Goal: Find specific page/section: Find specific page/section

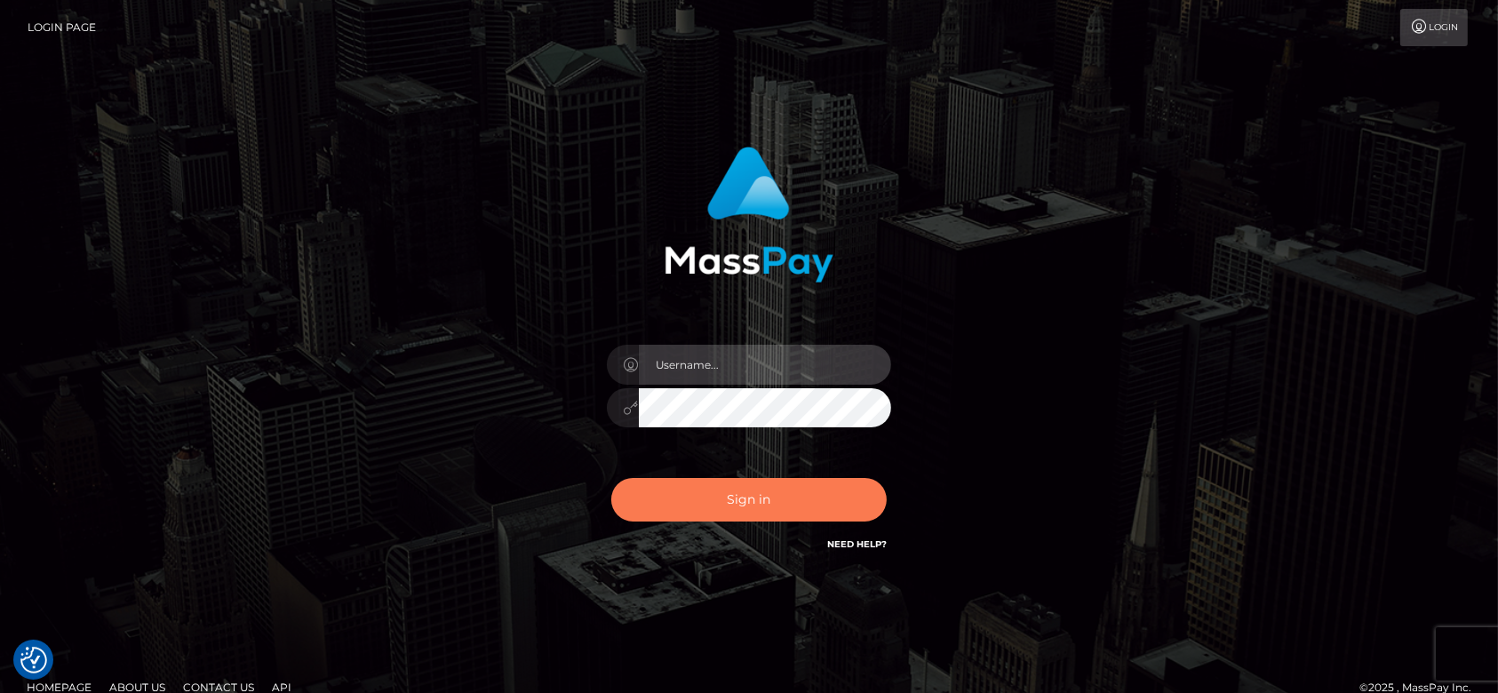
type input "[DOMAIN_NAME]"
click at [767, 494] on button "Sign in" at bounding box center [749, 500] width 276 height 44
type input "[DOMAIN_NAME]"
click at [750, 506] on button "Sign in" at bounding box center [749, 500] width 276 height 44
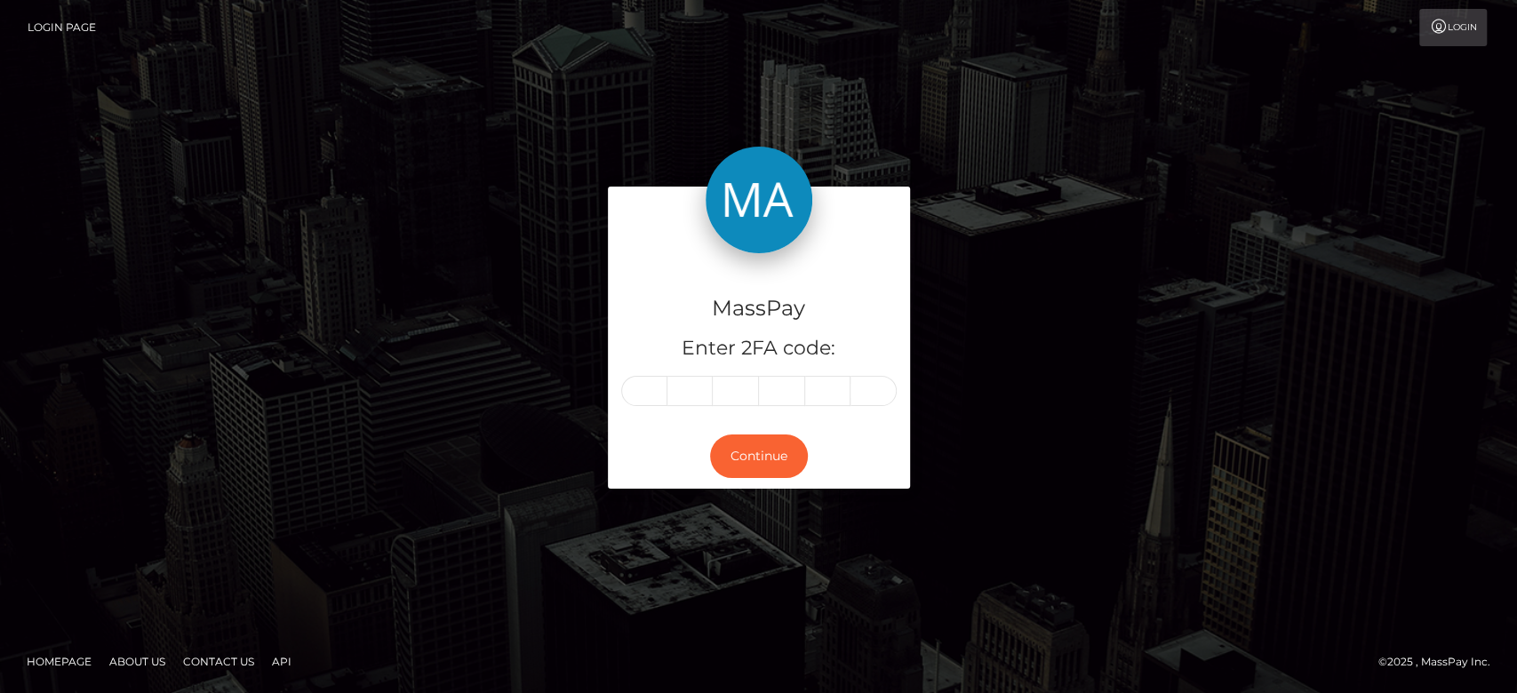
click at [637, 398] on input "text" at bounding box center [644, 391] width 46 height 30
type input "6"
type input "3"
type input "0"
type input "3"
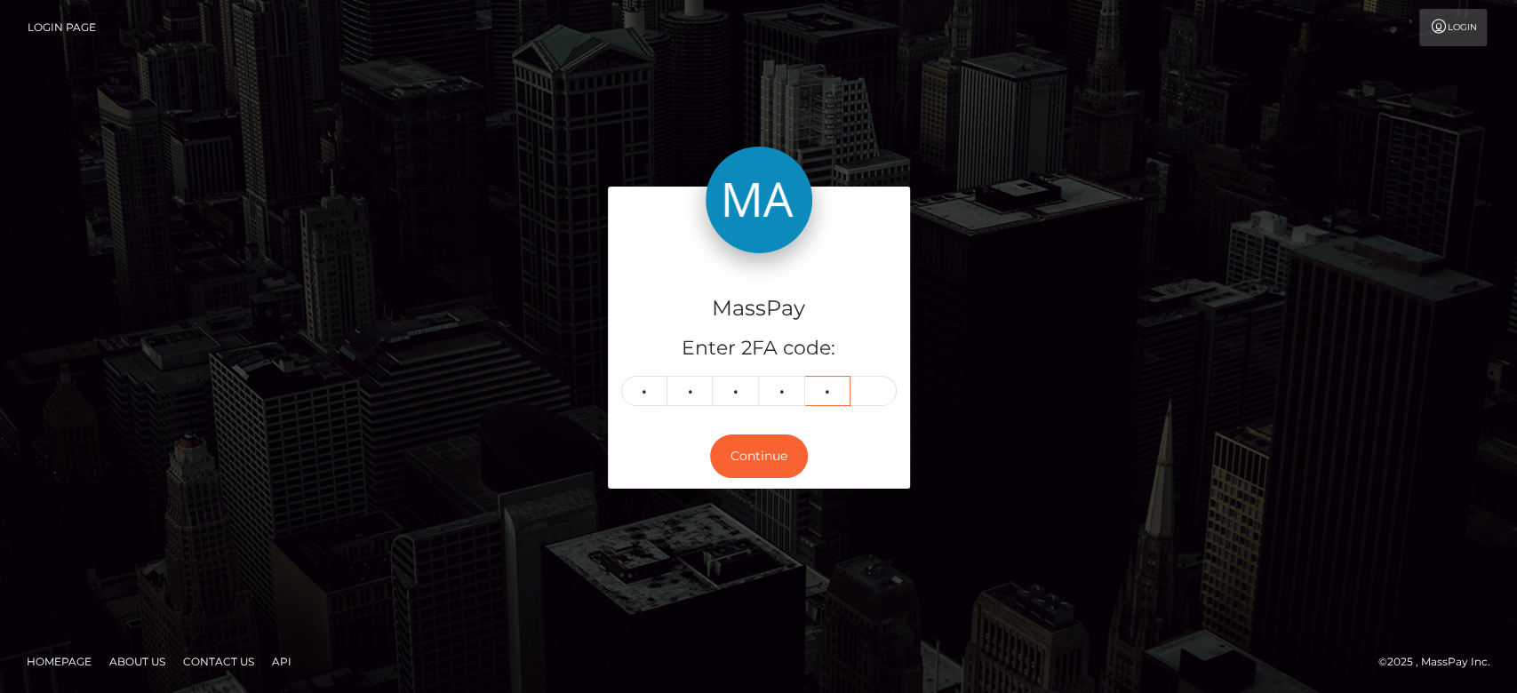
type input "2"
type input "4"
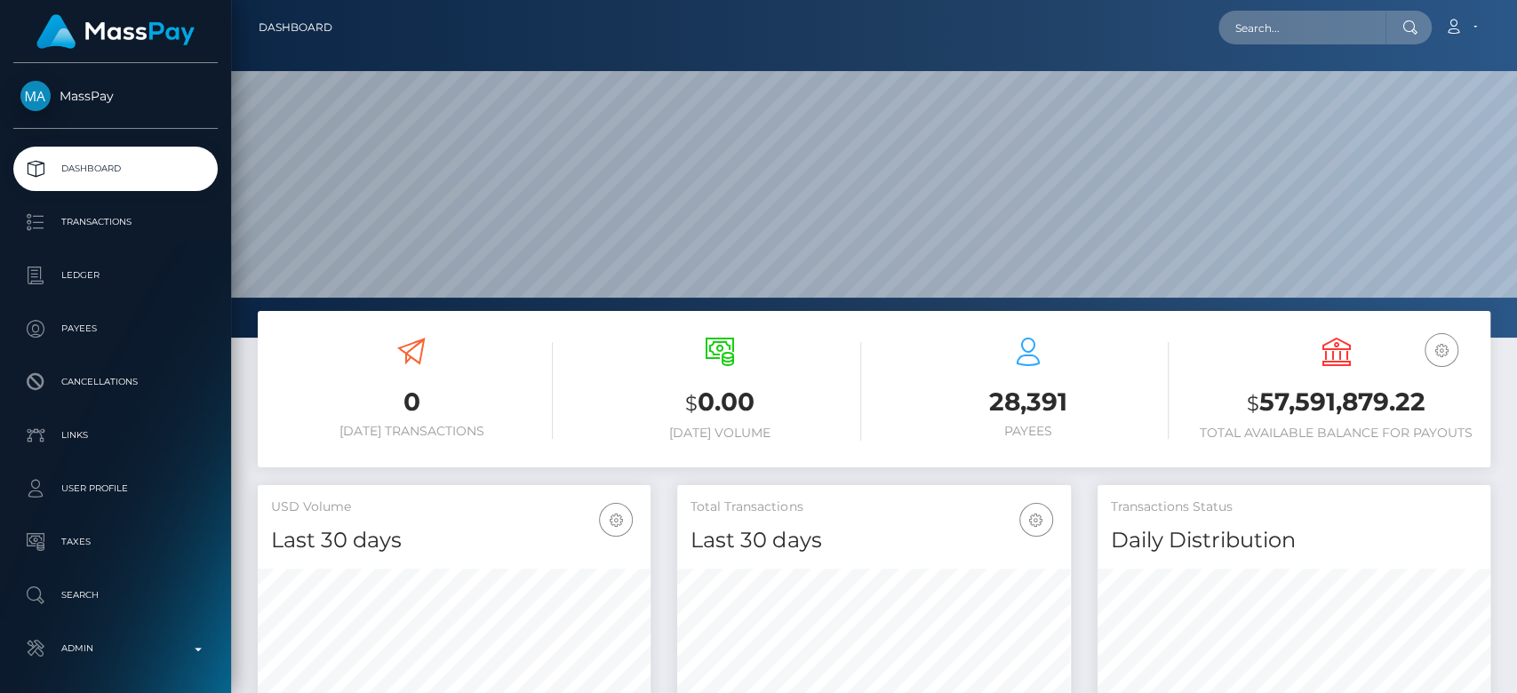
scroll to position [314, 393]
click at [1297, 26] on input "text" at bounding box center [1302, 28] width 167 height 34
paste input "maueld.rivera@gmail.com"
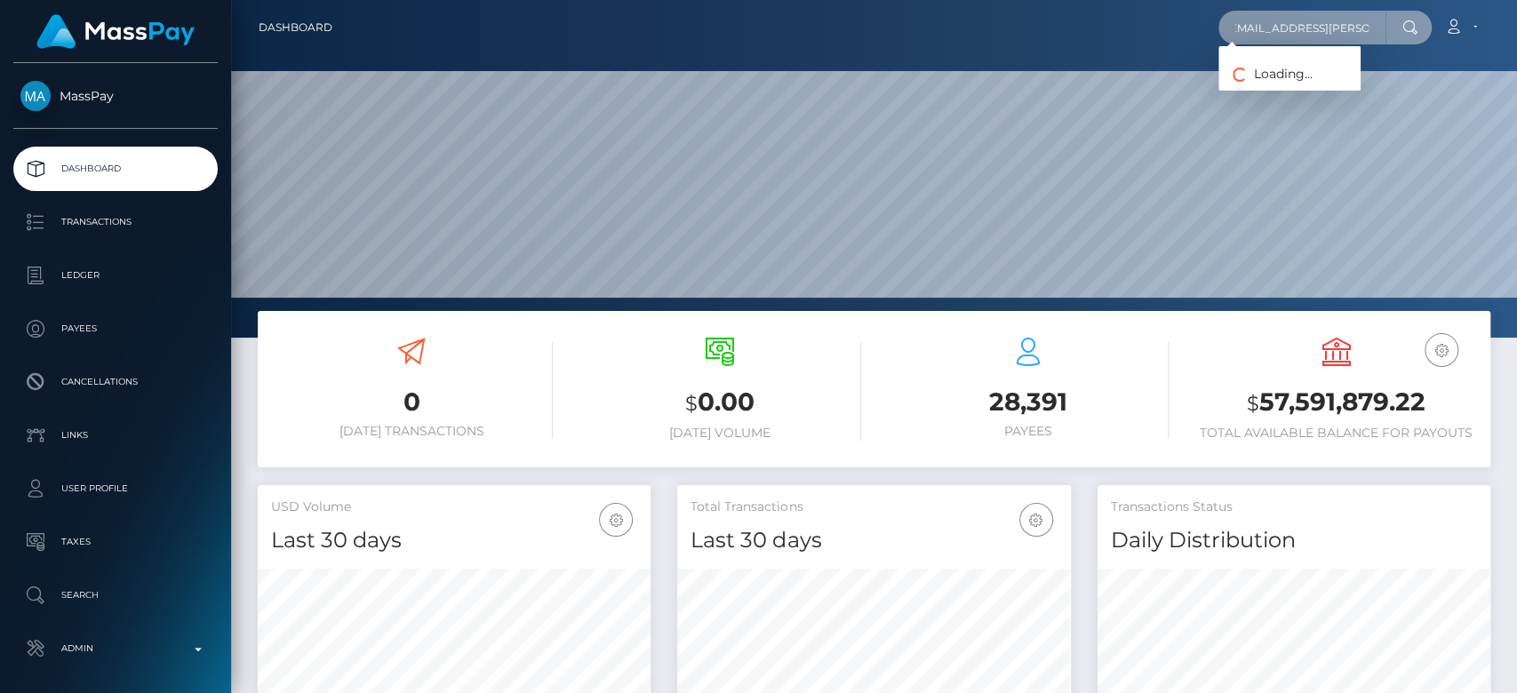
type input "maueld.rivera@gmail.com"
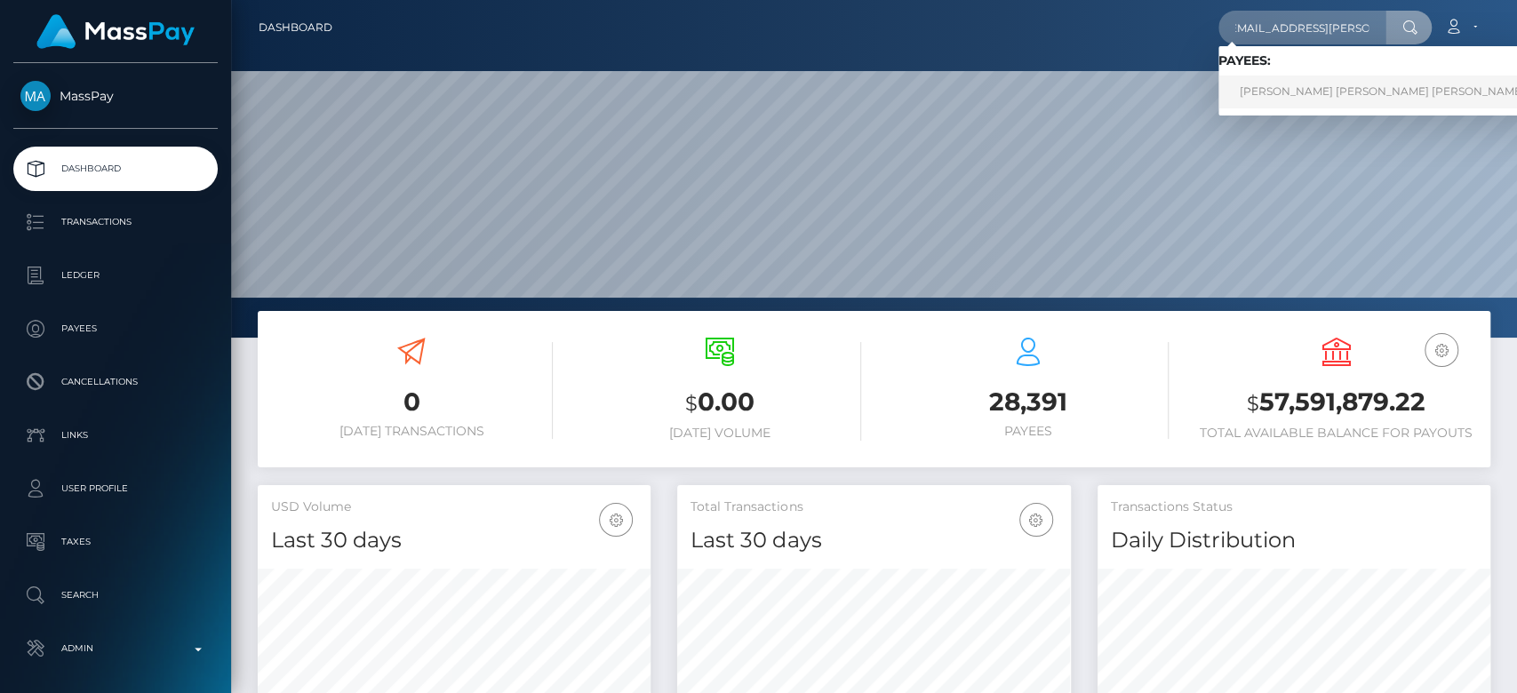
scroll to position [0, 0]
click at [1318, 96] on link "MANUEL DAVID RIVERA PALENCIA" at bounding box center [1383, 92] width 328 height 33
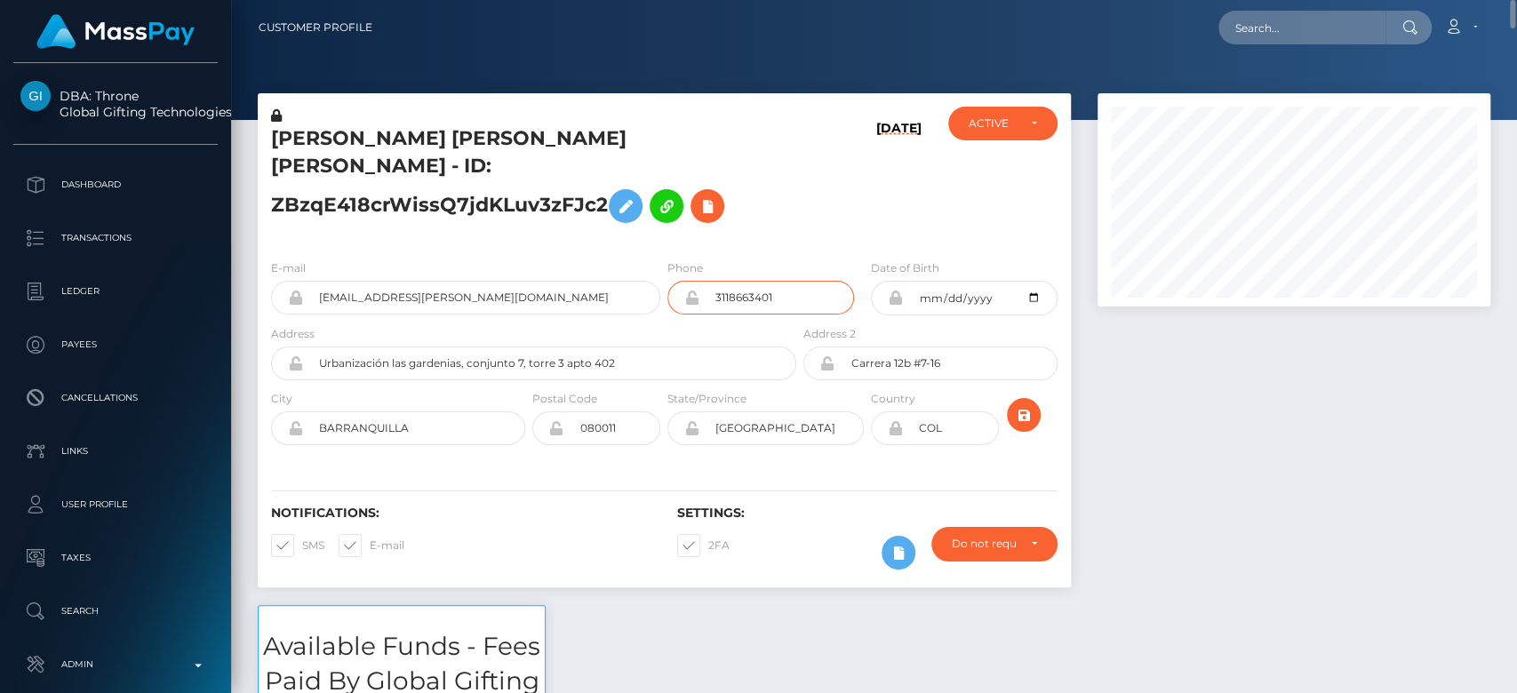
drag, startPoint x: 801, startPoint y: 266, endPoint x: 654, endPoint y: 276, distance: 147.0
click at [654, 276] on div "E-mail maueld.rivera@gmail.com Phone 3118663401" at bounding box center [664, 292] width 813 height 66
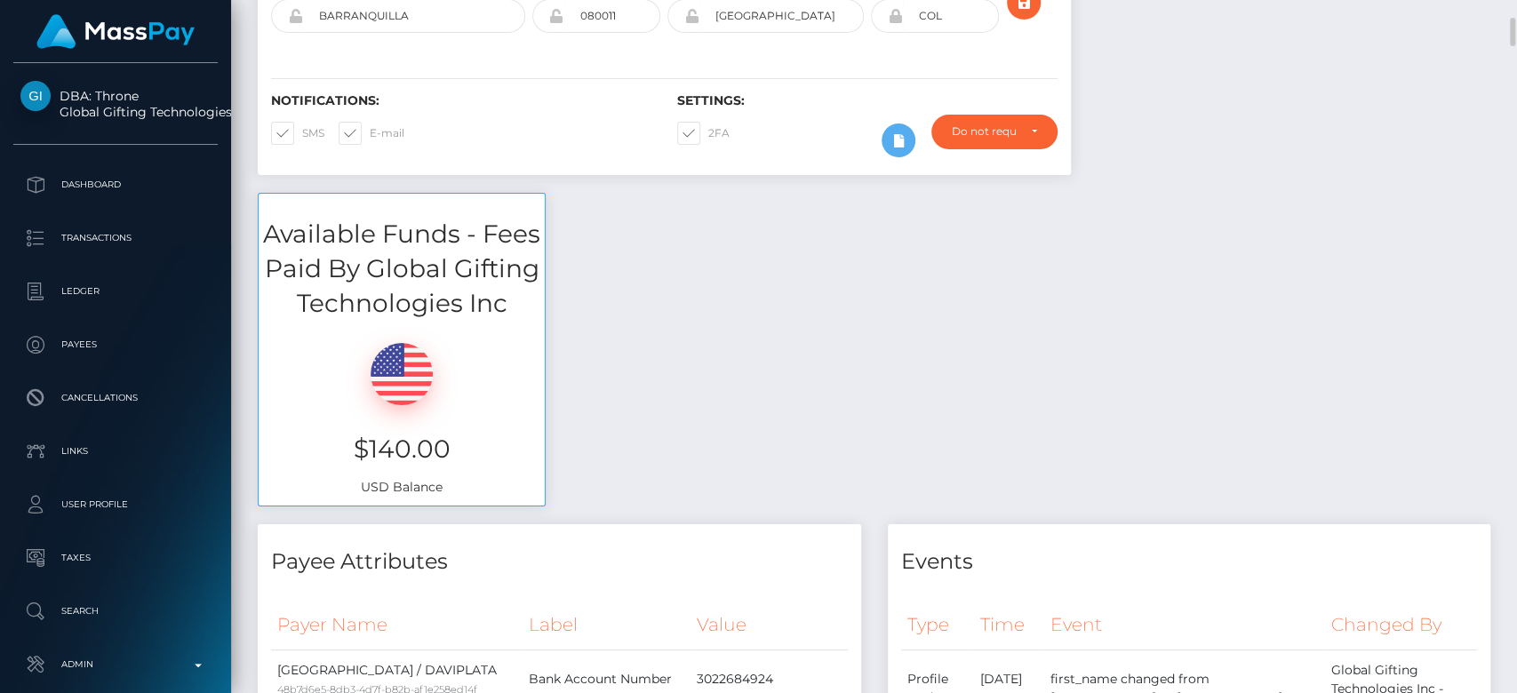
scroll to position [413, 0]
click at [635, 192] on div "Available Funds - Fees Paid By Global Gifting Technologies Inc $140.00 USD Bala…" at bounding box center [873, 357] width 1259 height 331
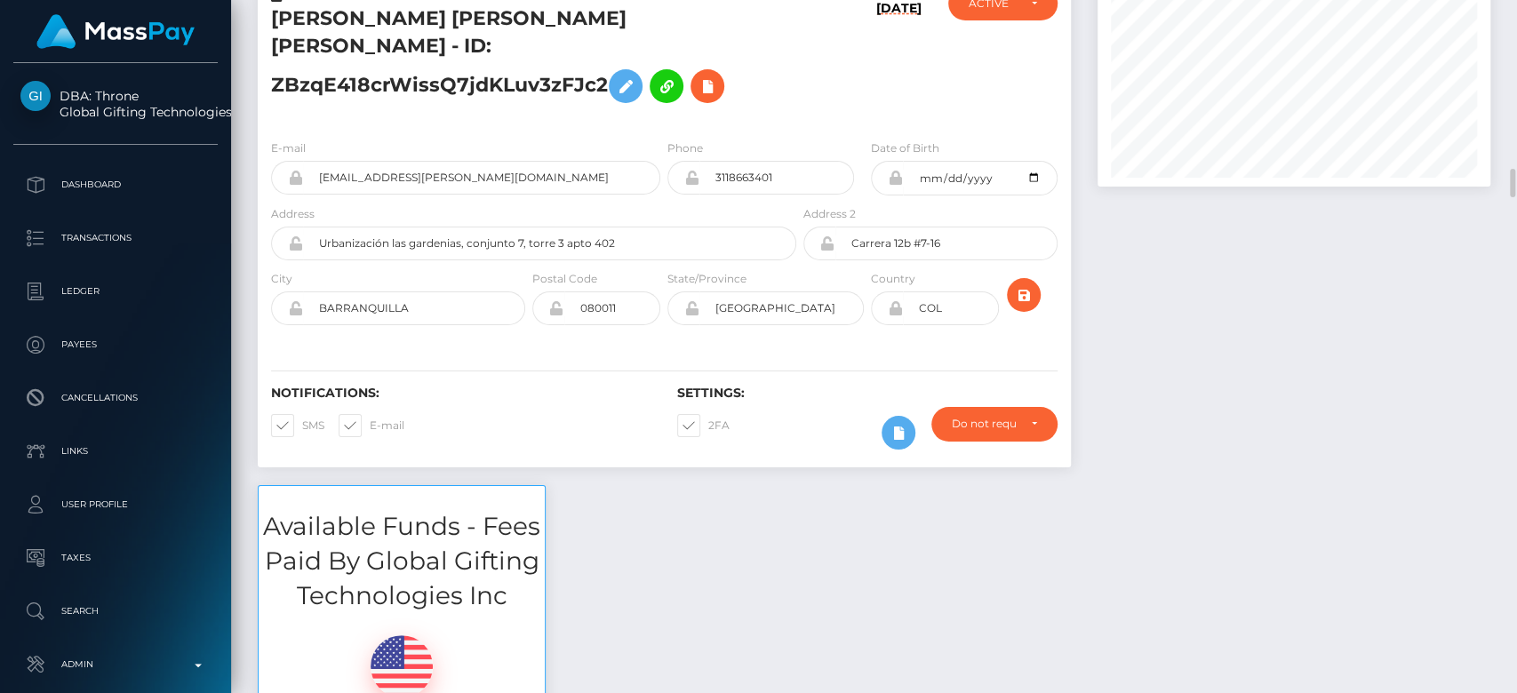
scroll to position [0, 0]
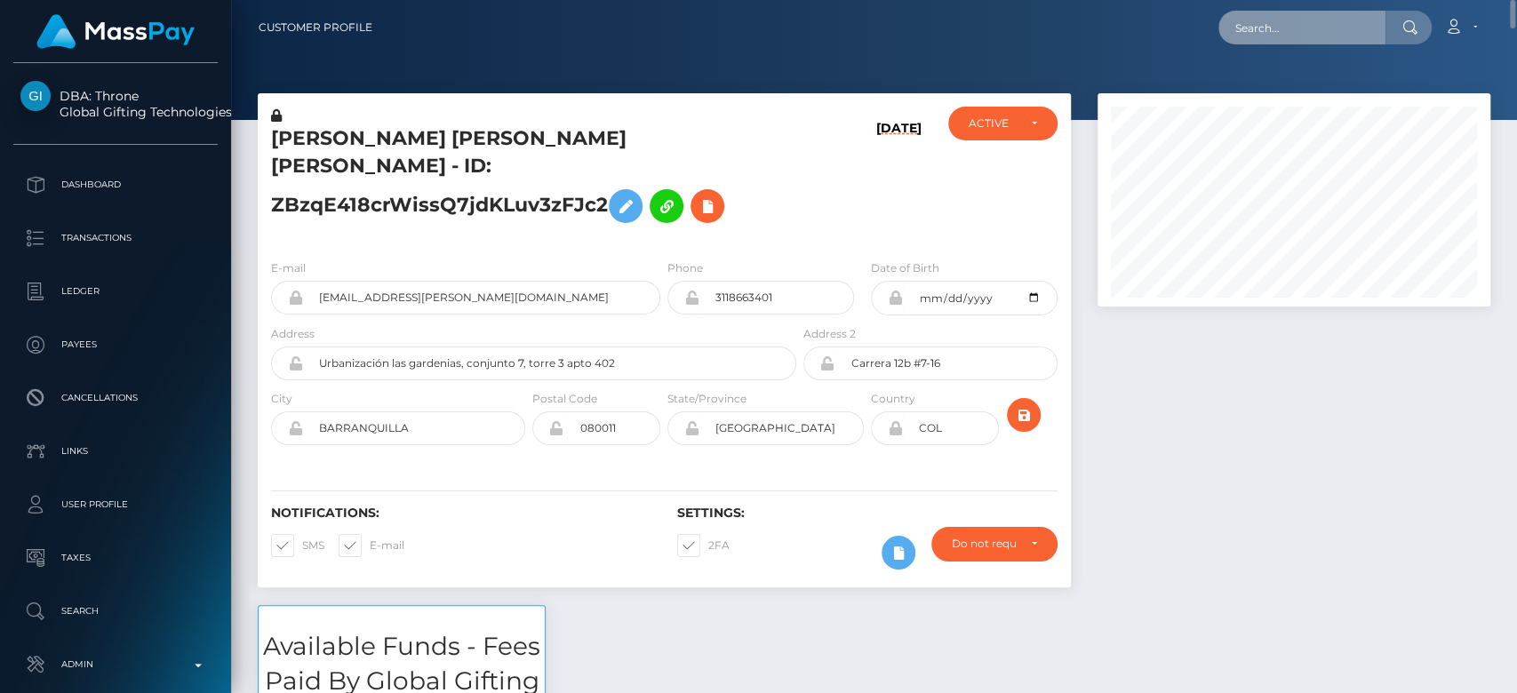
click at [1259, 29] on input "text" at bounding box center [1302, 28] width 167 height 34
paste input "moimarcia@yahoo.fr"
type input "moimarcia@yahoo.fr"
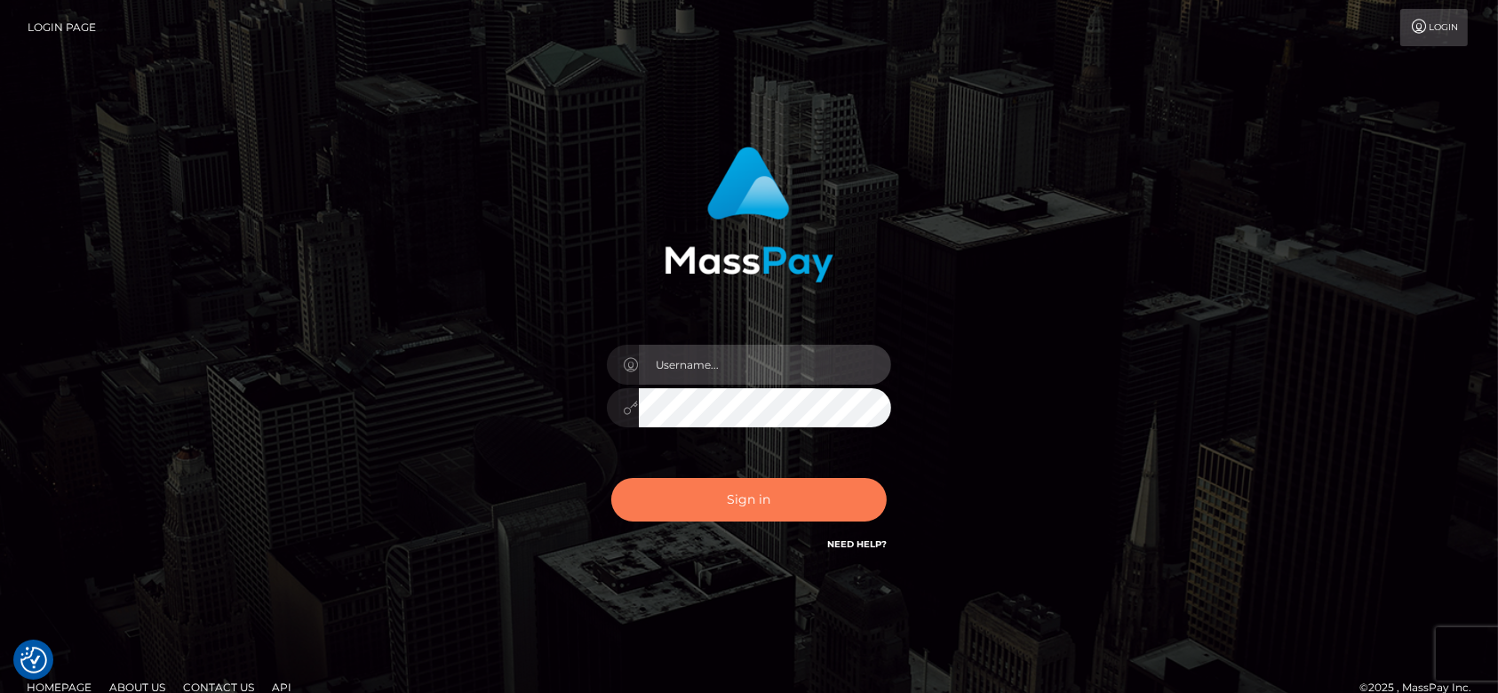
type input "fr.es"
click at [731, 508] on button "Sign in" at bounding box center [749, 500] width 276 height 44
type input "[DOMAIN_NAME]"
click at [669, 505] on button "Sign in" at bounding box center [749, 500] width 276 height 44
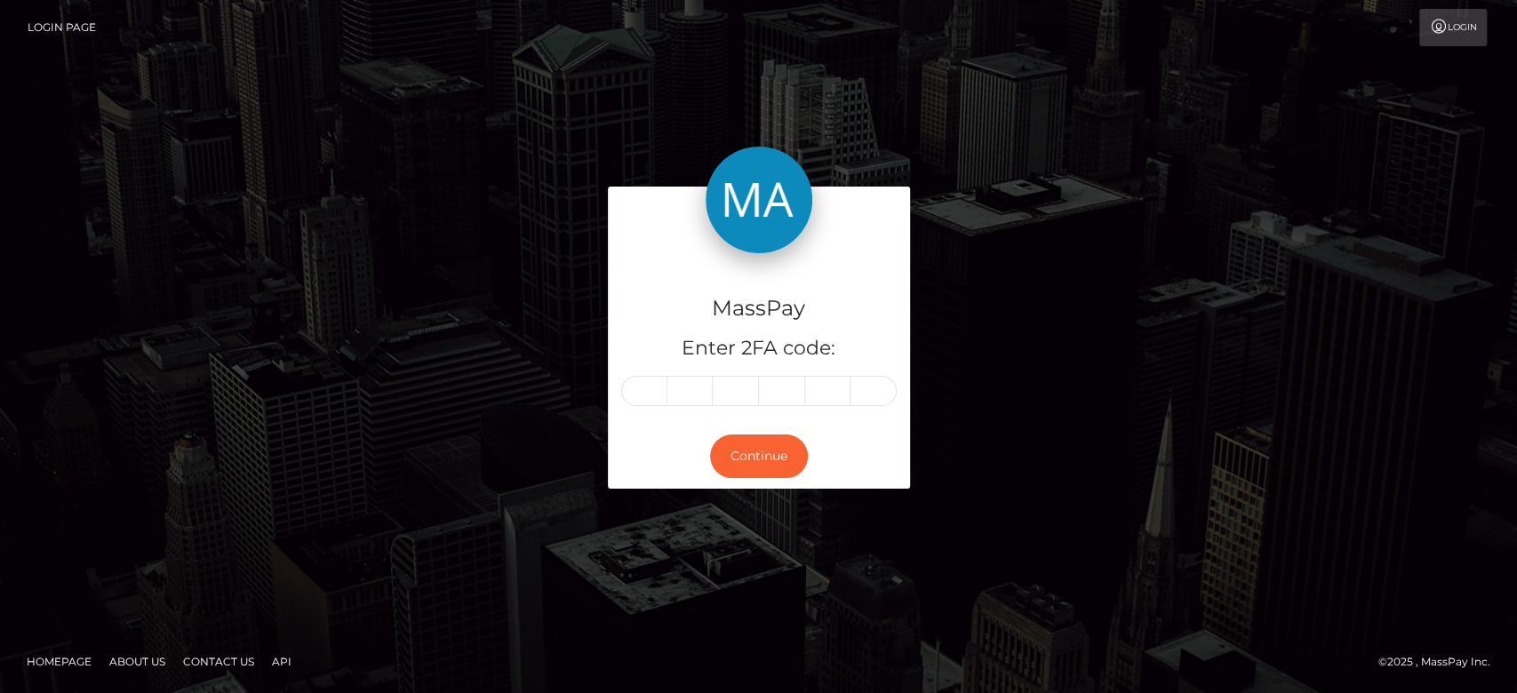
click at [640, 380] on input "text" at bounding box center [644, 391] width 46 height 30
type input "2"
type input "8"
type input "1"
type input "6"
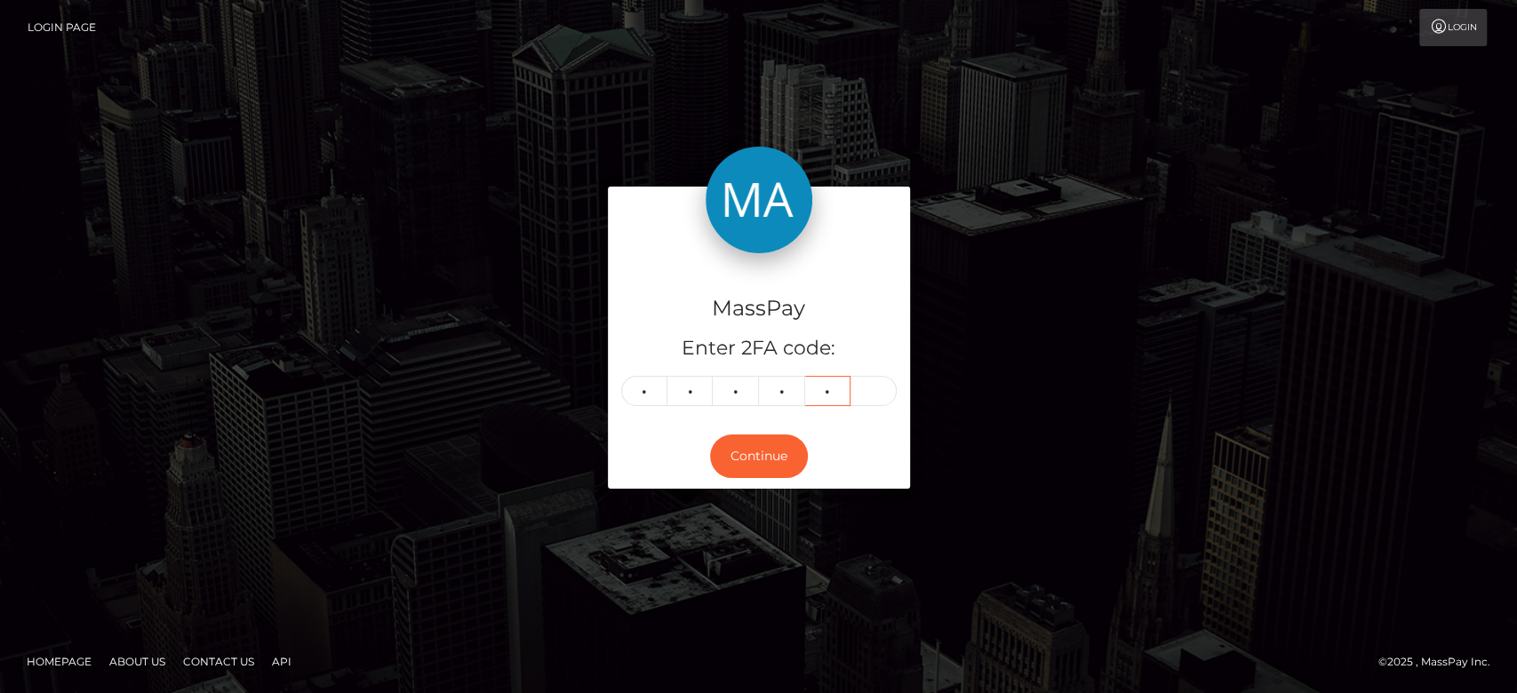
type input "3"
type input "1"
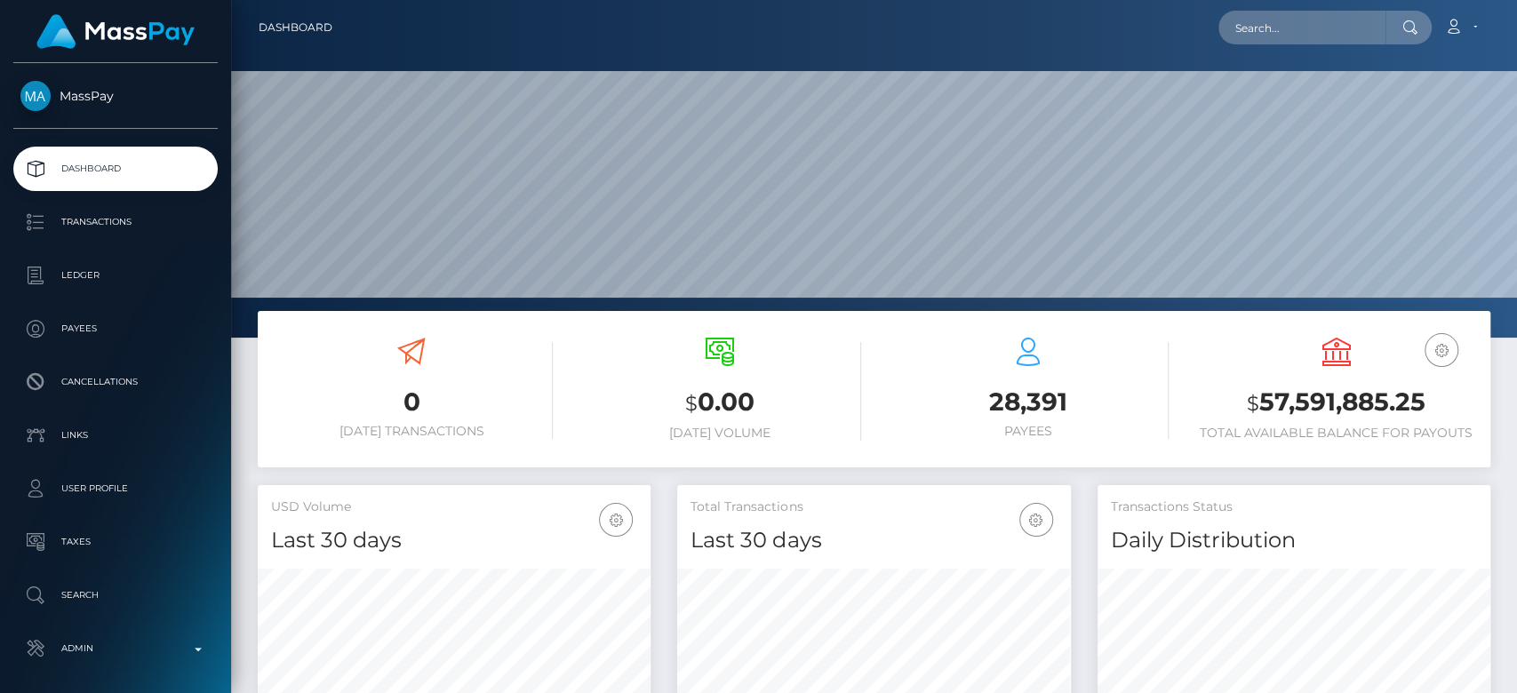
scroll to position [314, 393]
click at [1331, 23] on input "text" at bounding box center [1302, 28] width 167 height 34
paste input "maueld.rivera@icloud.com"
type input "maueld.rivera@icloud.com"
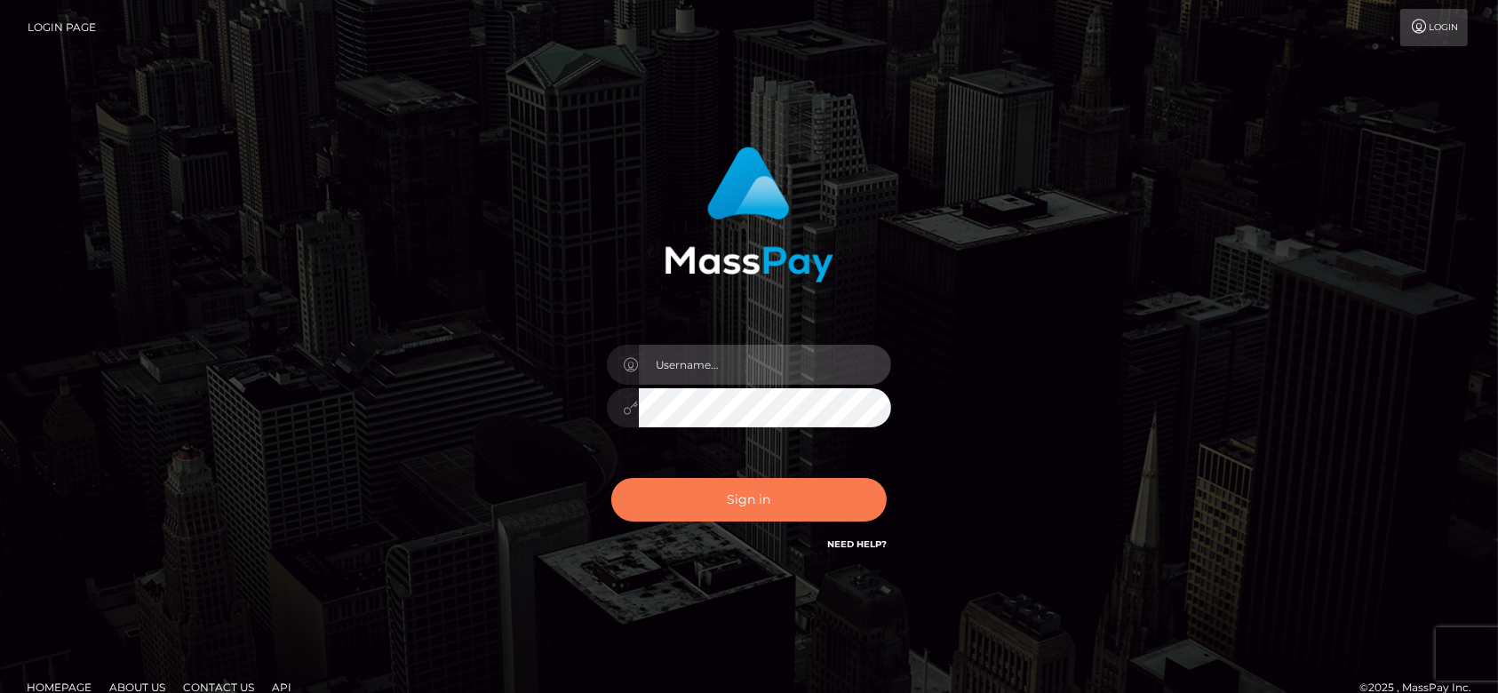
type input "fr.es"
click at [779, 503] on button "Sign in" at bounding box center [749, 500] width 276 height 44
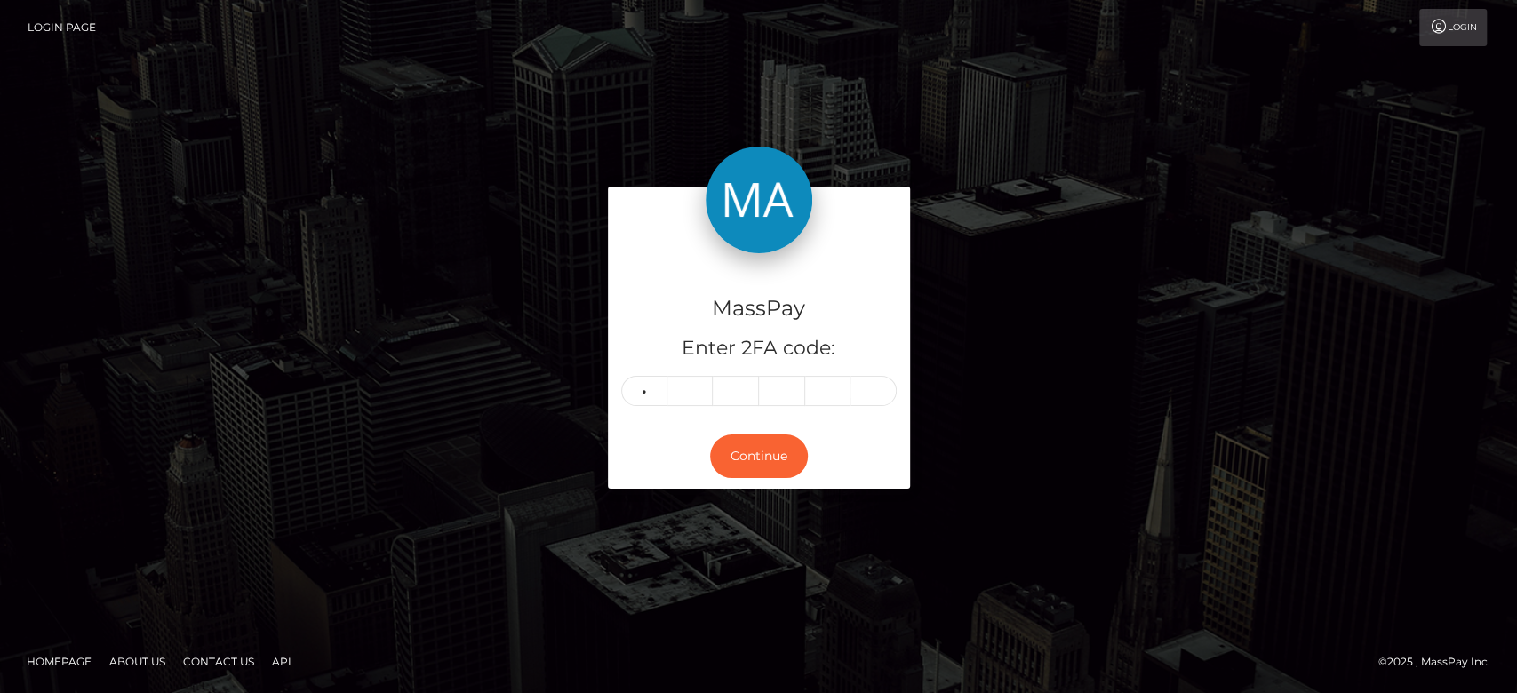
type input "2"
type input "8"
type input "0"
type input "3"
type input "5"
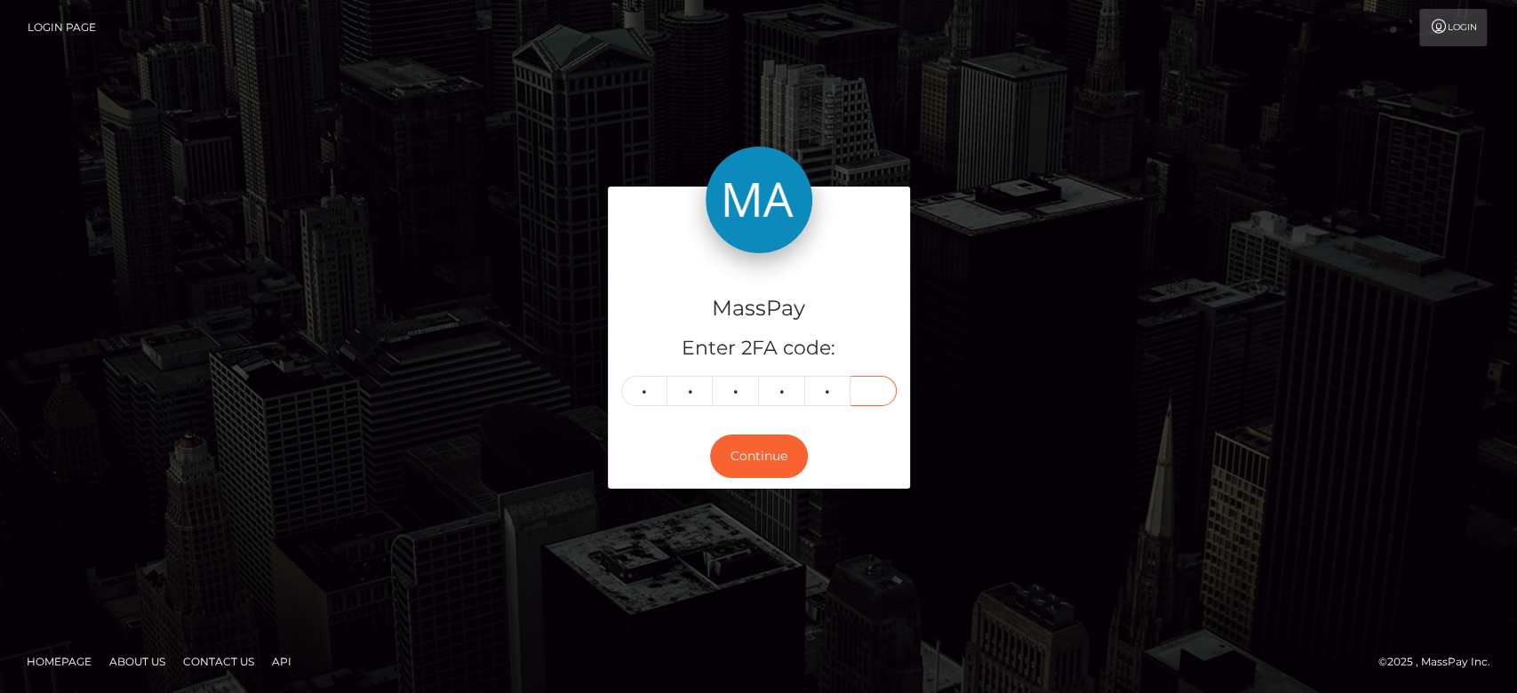
type input "6"
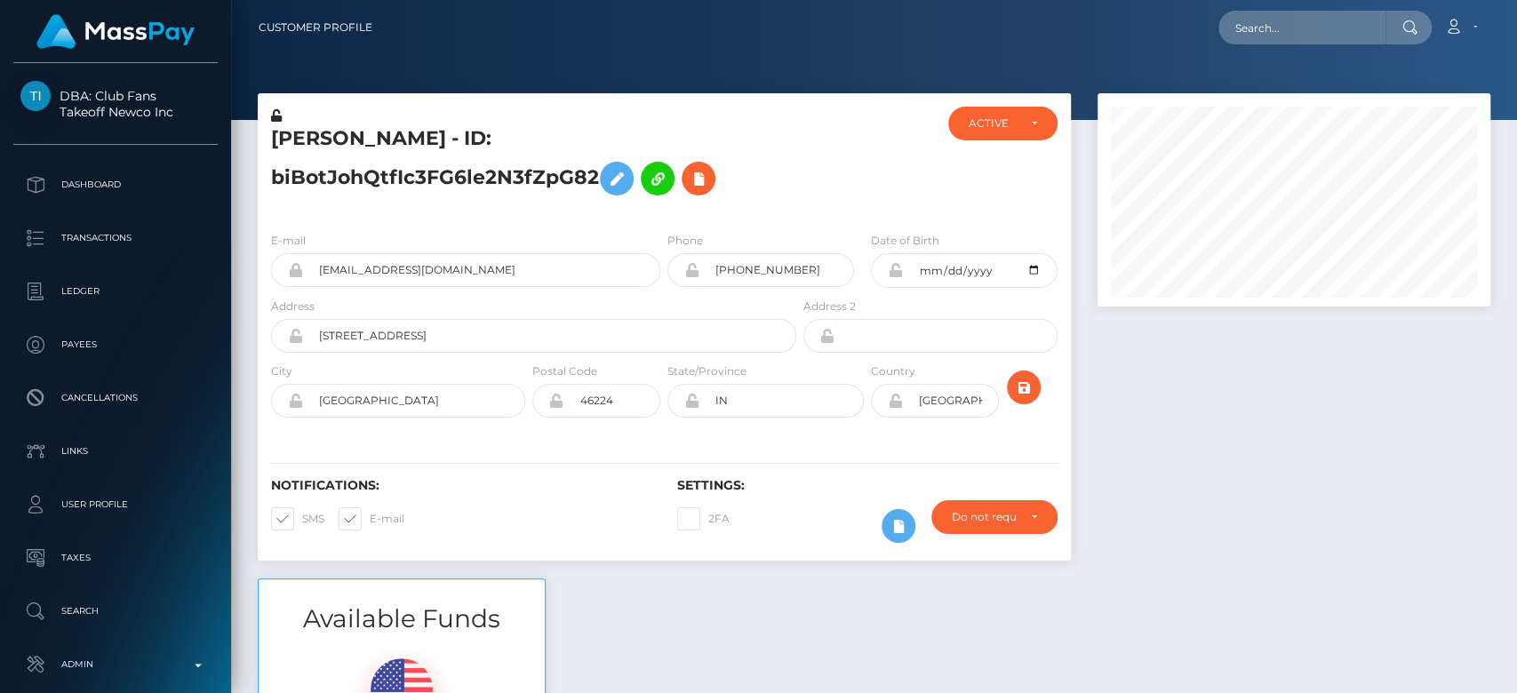
scroll to position [213, 393]
drag, startPoint x: 519, startPoint y: 161, endPoint x: 990, endPoint y: 127, distance: 472.3
click at [990, 127] on div "ACTIVE" at bounding box center [992, 123] width 47 height 14
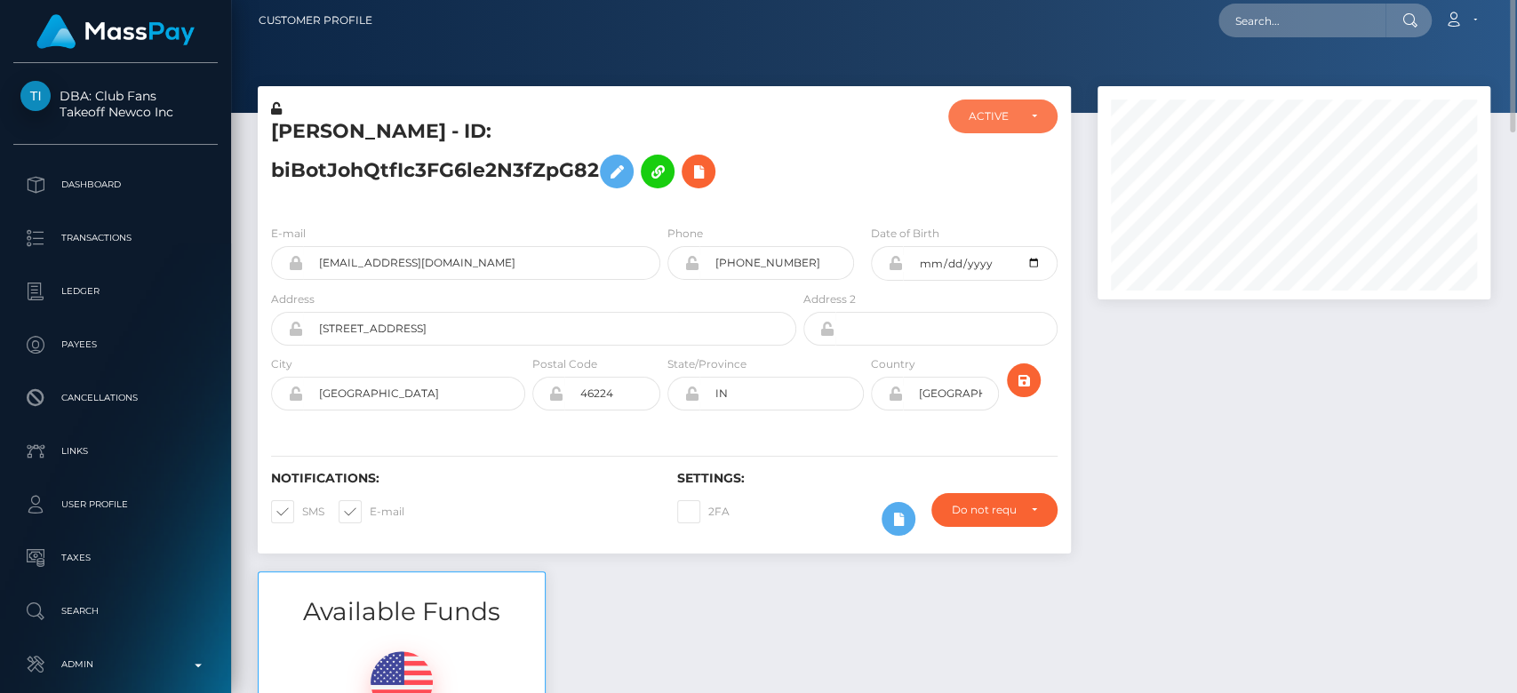
scroll to position [0, 0]
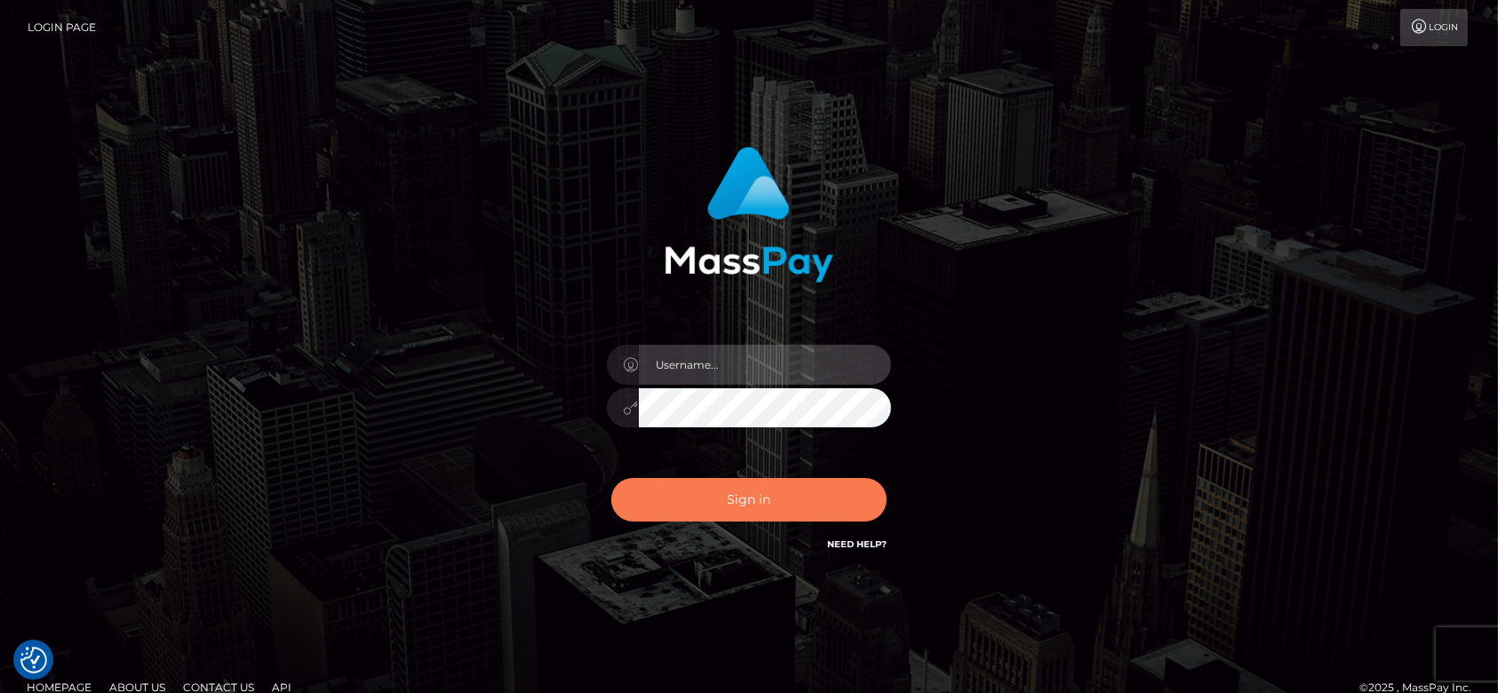
type input "[DOMAIN_NAME]"
click at [782, 493] on button "Sign in" at bounding box center [749, 500] width 276 height 44
type input "[DOMAIN_NAME]"
click at [725, 495] on button "Sign in" at bounding box center [749, 500] width 276 height 44
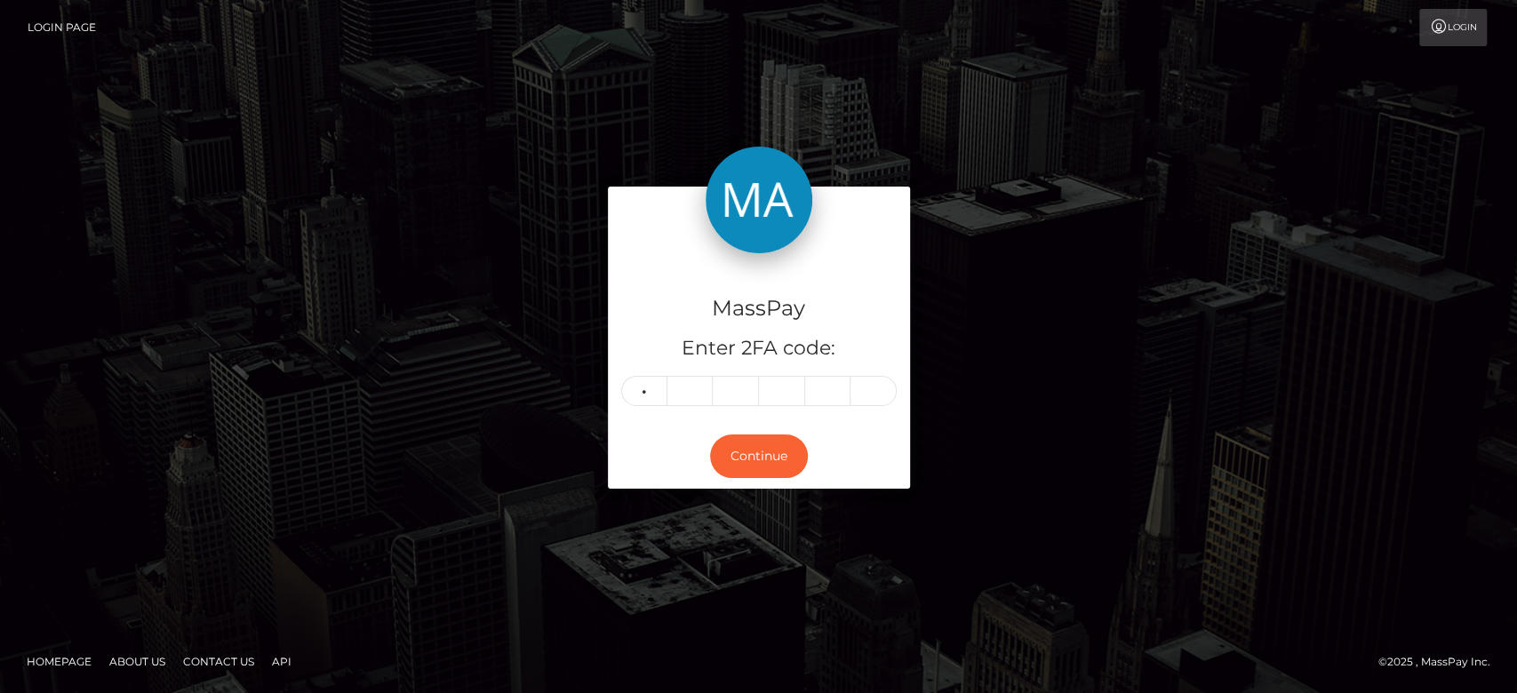
type input "1"
type input "4"
type input "1"
type input "7"
type input "3"
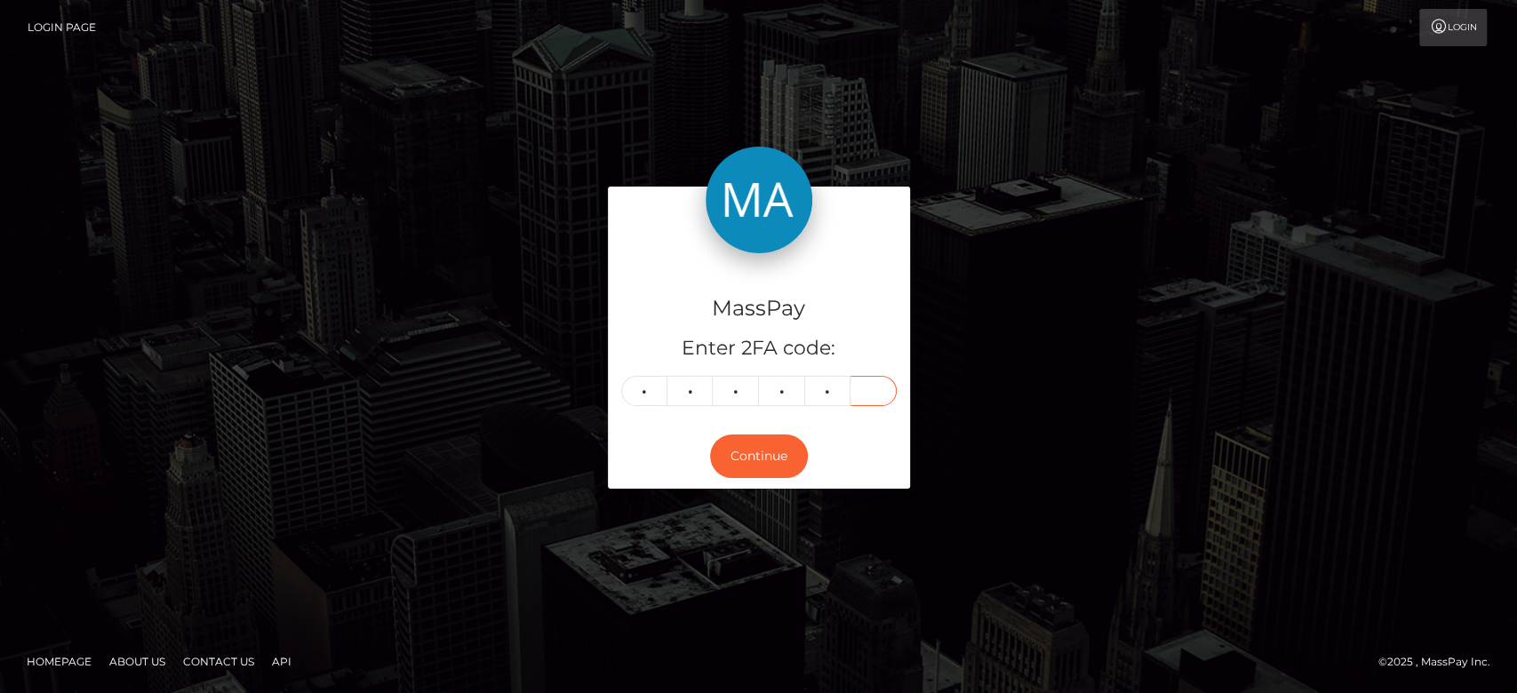
type input "5"
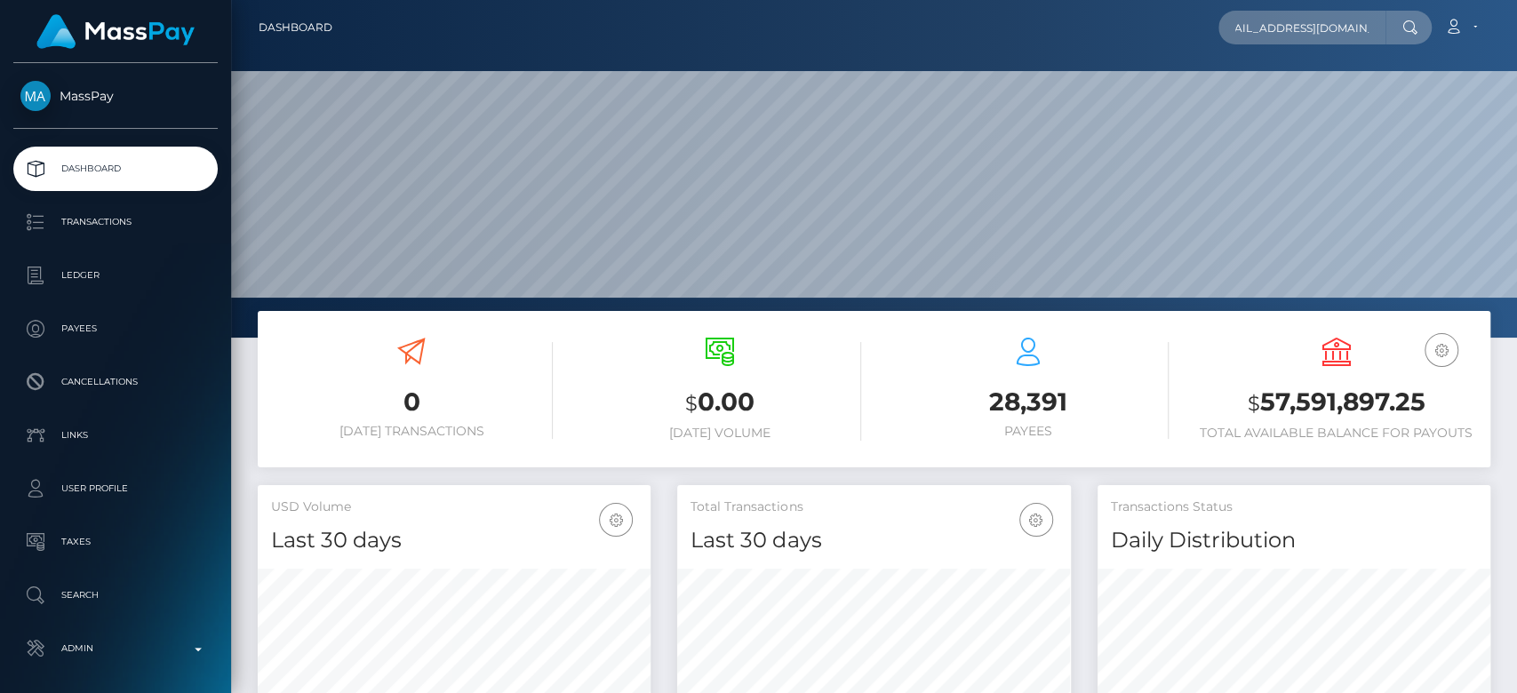
scroll to position [314, 393]
type input "[EMAIL_ADDRESS][DOMAIN_NAME]"
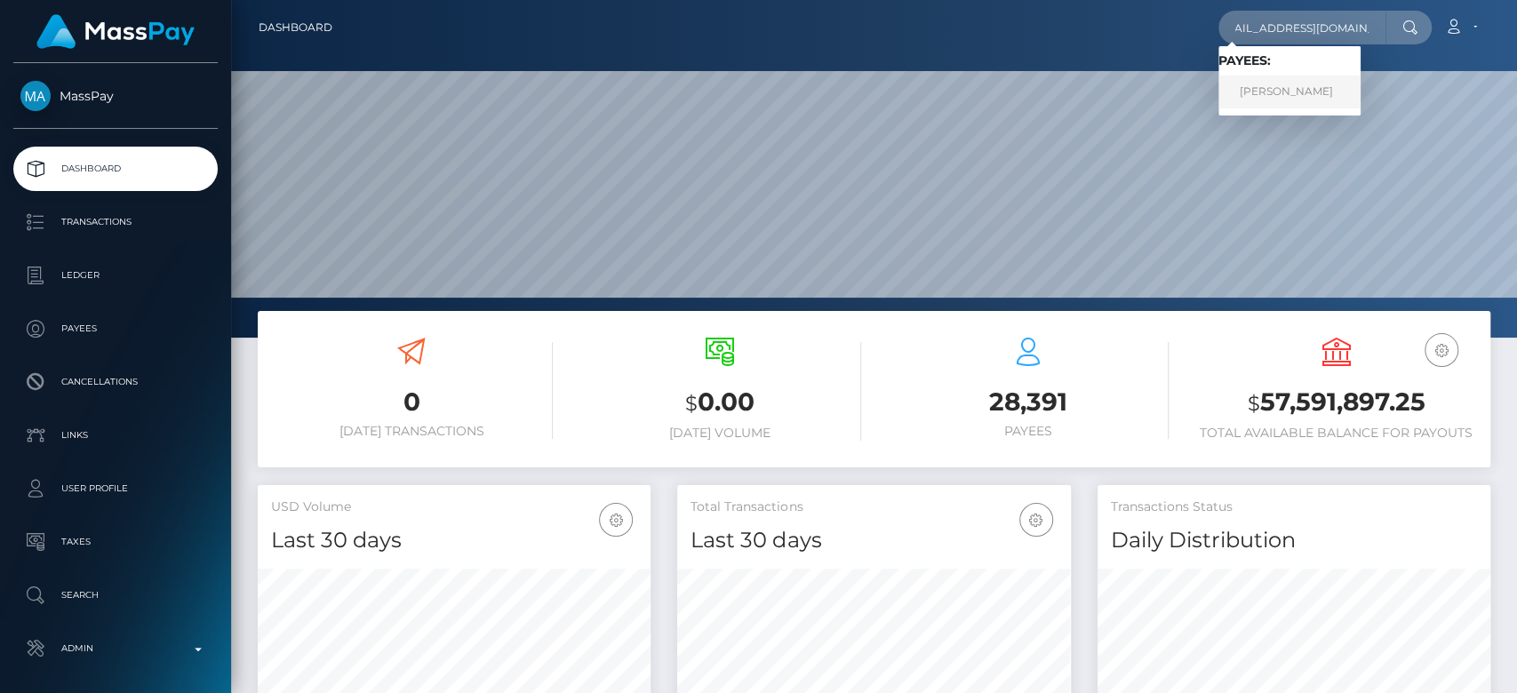
scroll to position [0, 0]
click at [1291, 88] on link "[PERSON_NAME]" at bounding box center [1290, 92] width 142 height 33
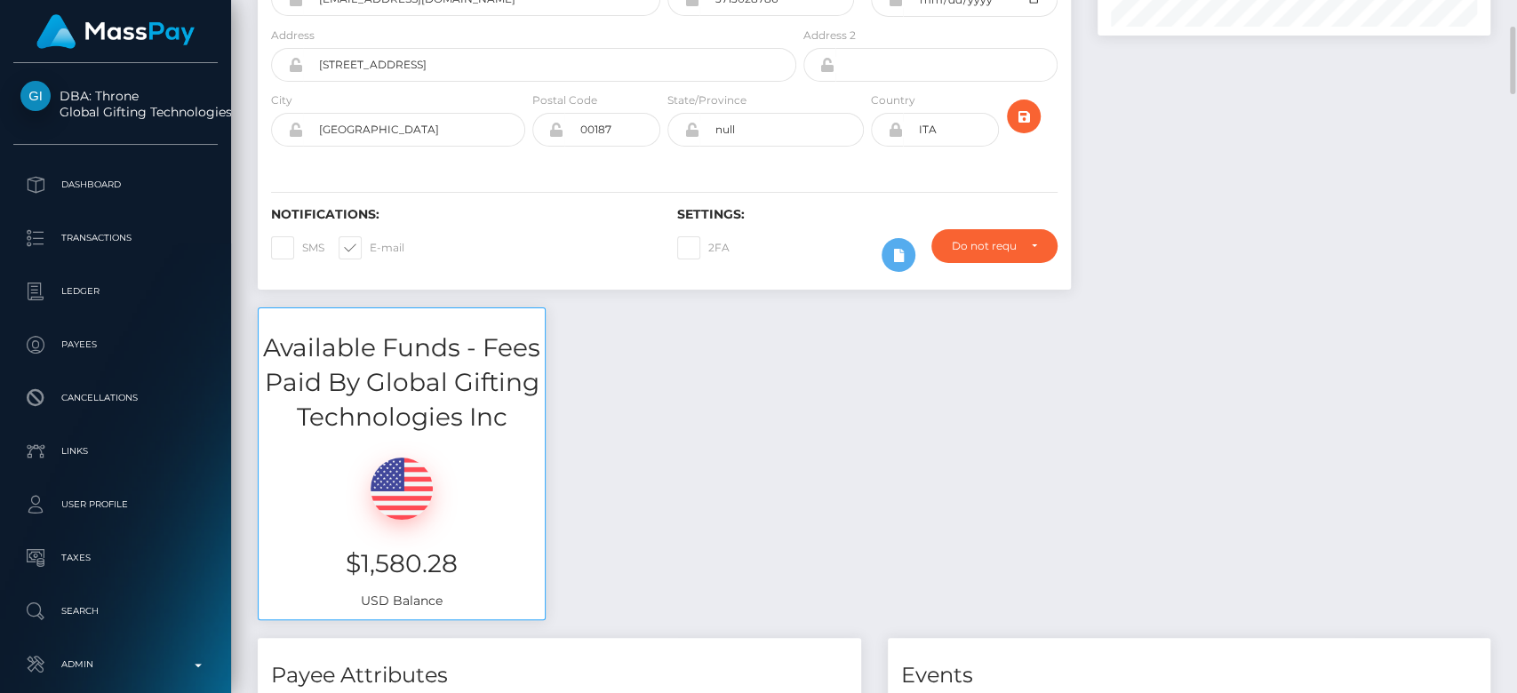
scroll to position [273, 0]
